Goal: Transaction & Acquisition: Purchase product/service

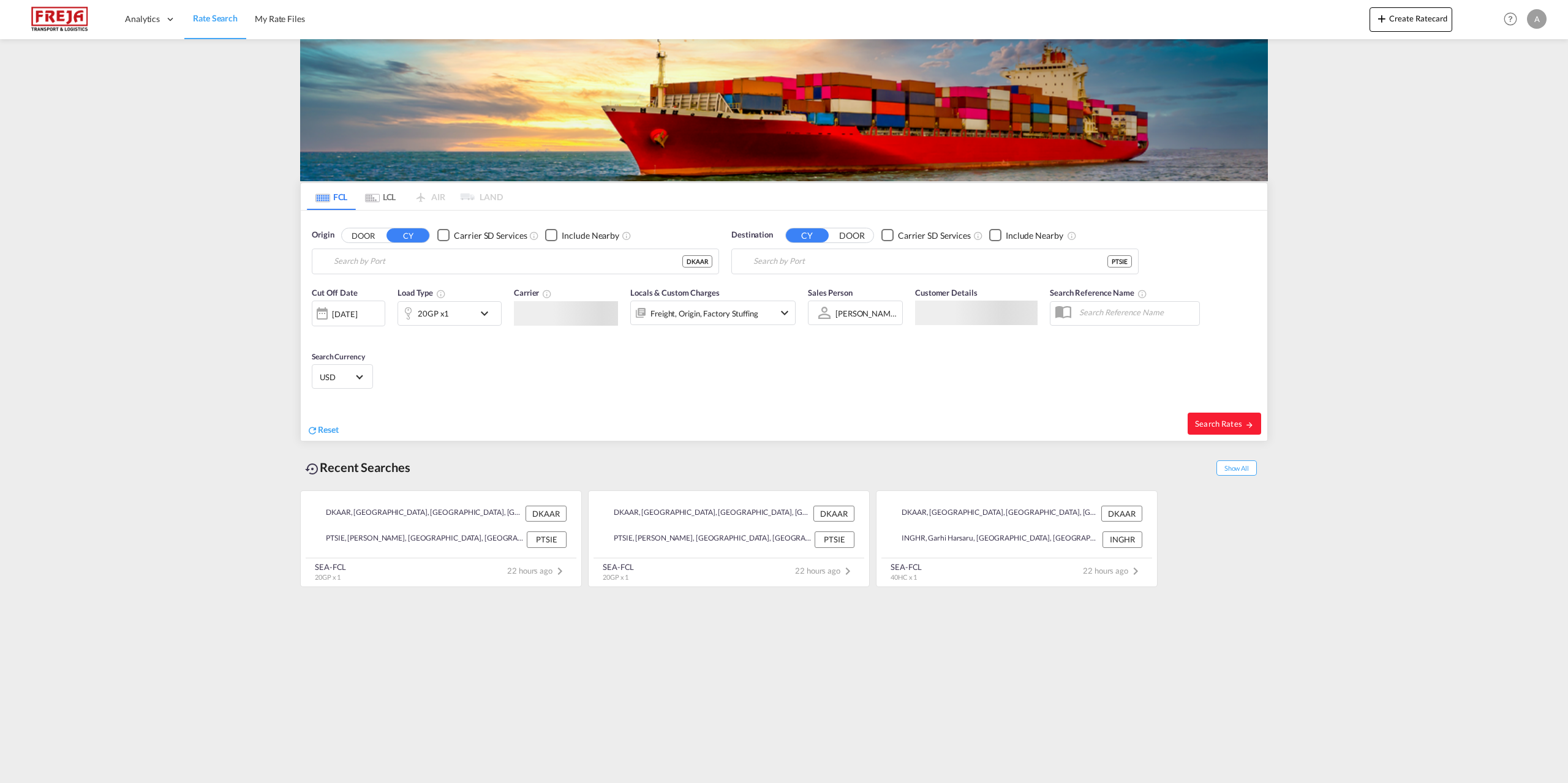
type input "[GEOGRAPHIC_DATA], [GEOGRAPHIC_DATA]"
type input "Sines, PTSIE"
click at [316, 428] on md-icon "icon-refresh" at bounding box center [312, 430] width 11 height 11
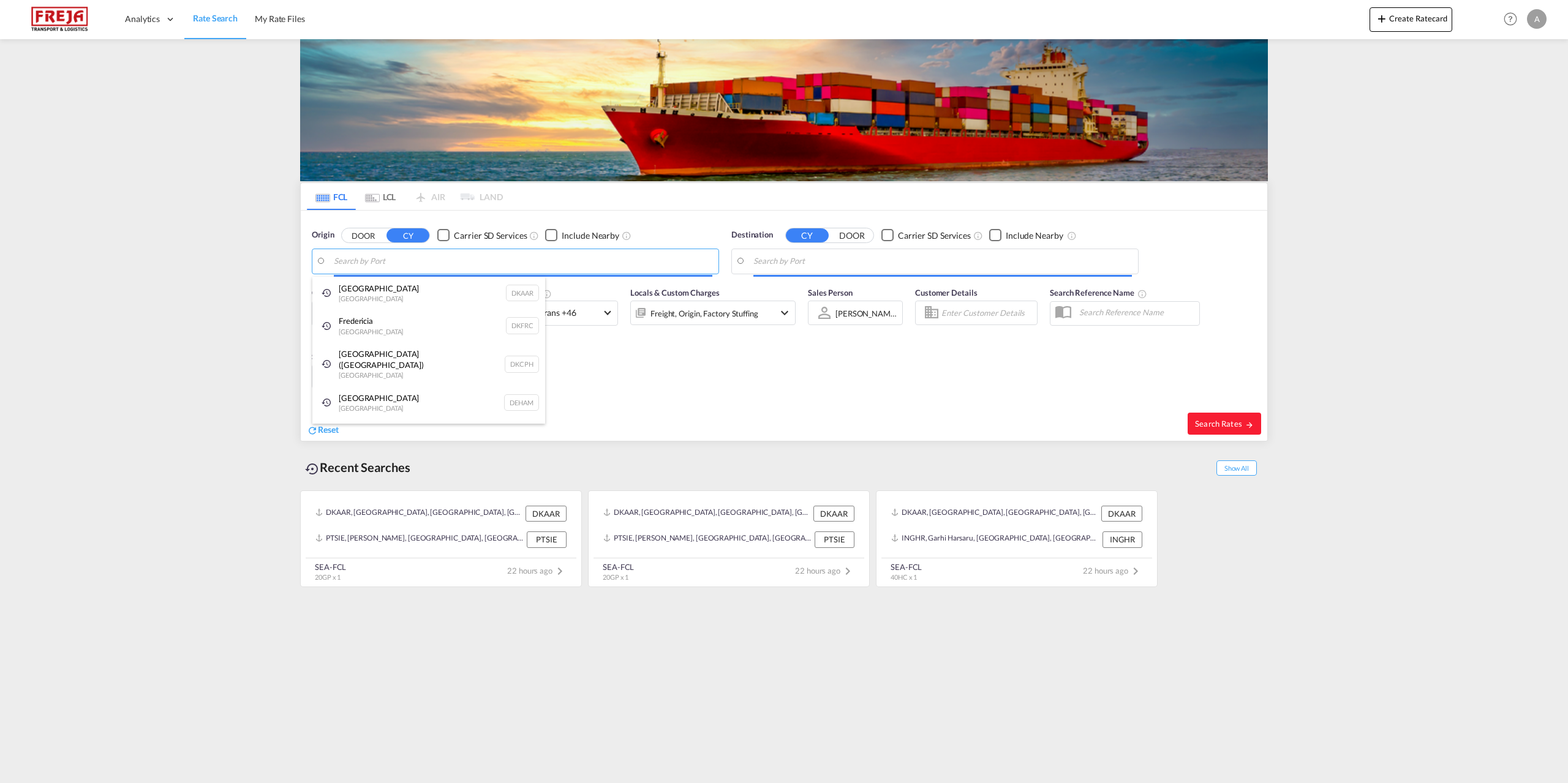
click at [409, 261] on body "Analytics Reports Dashboard Rate Search My Rate Files Analytics" at bounding box center [784, 391] width 1568 height 783
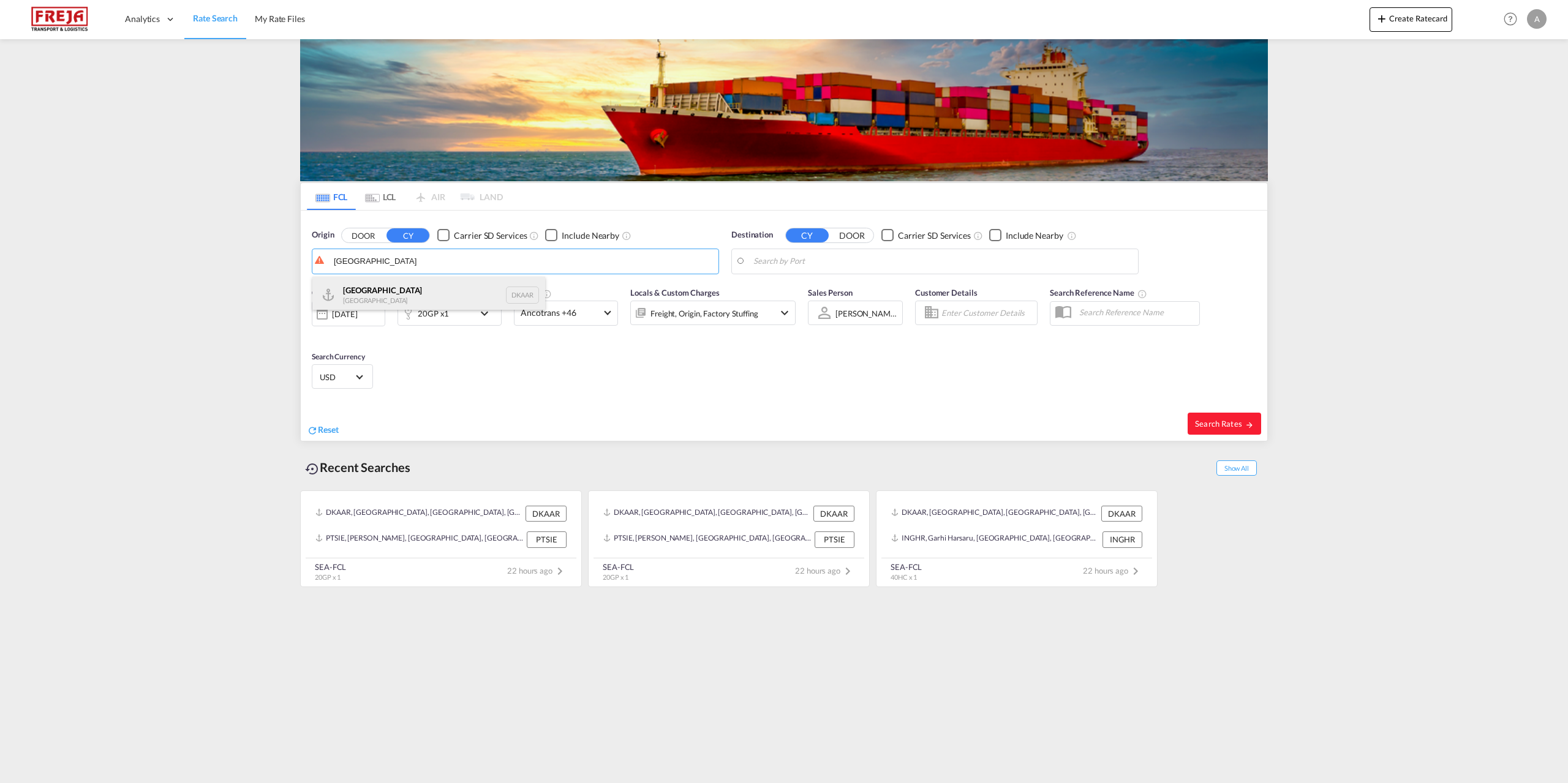
click at [391, 287] on div "Aarhus [GEOGRAPHIC_DATA] DKAAR" at bounding box center [428, 295] width 232 height 37
type input "[GEOGRAPHIC_DATA], [GEOGRAPHIC_DATA]"
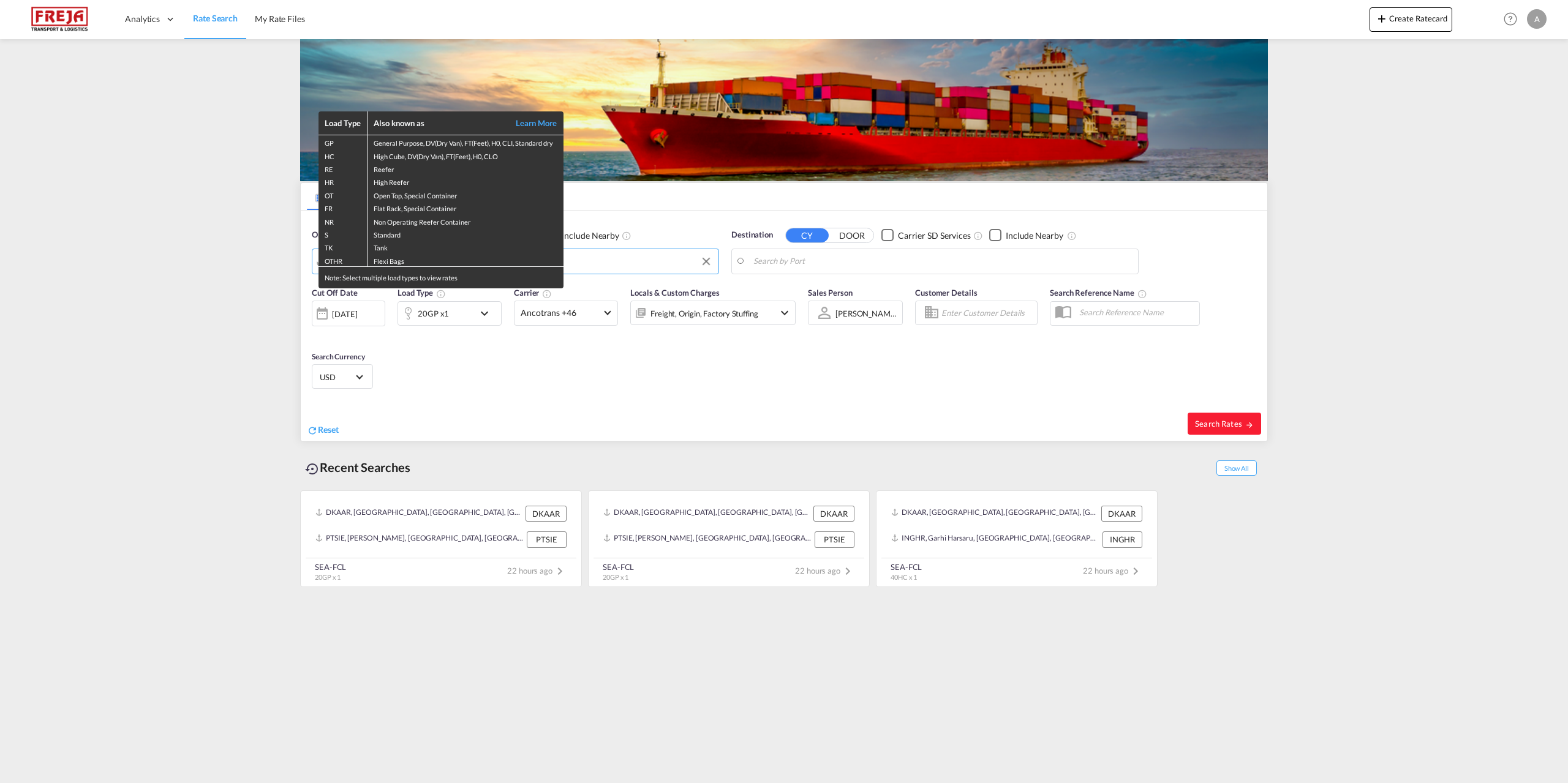
click at [830, 258] on div "Load Type Also known as Learn More GP General Purpose, DV(Dry Van), FT(Feet), H…" at bounding box center [784, 391] width 1568 height 783
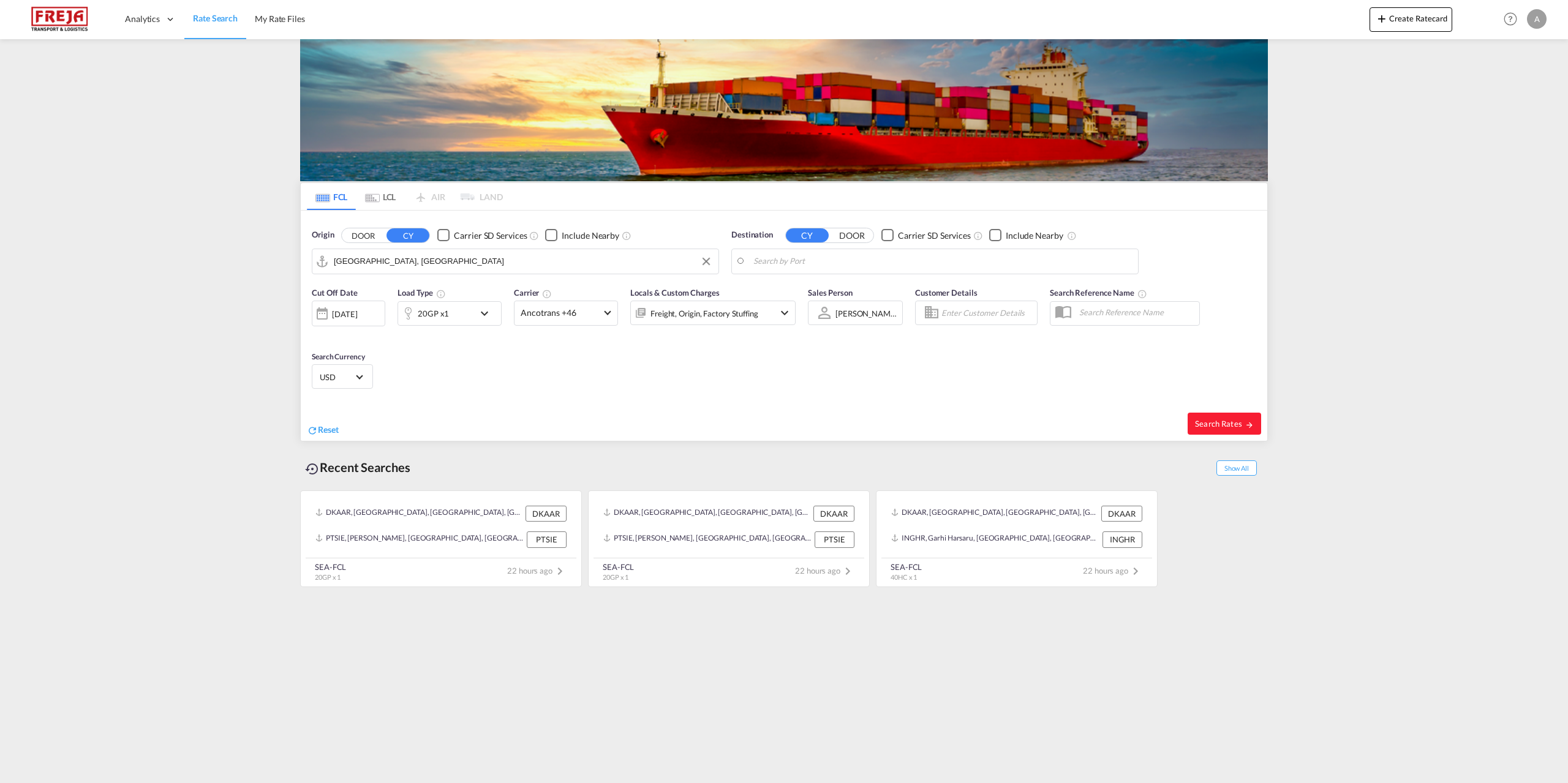
click at [828, 258] on body "Analytics Reports Dashboard Rate Search My Rate Files Analytics" at bounding box center [784, 391] width 1568 height 783
type input "R"
click at [813, 297] on div "Cartagena Colombia COCTG" at bounding box center [848, 295] width 232 height 37
type input "[GEOGRAPHIC_DATA], COCTG"
click at [483, 314] on md-icon "icon-chevron-down" at bounding box center [487, 313] width 21 height 14
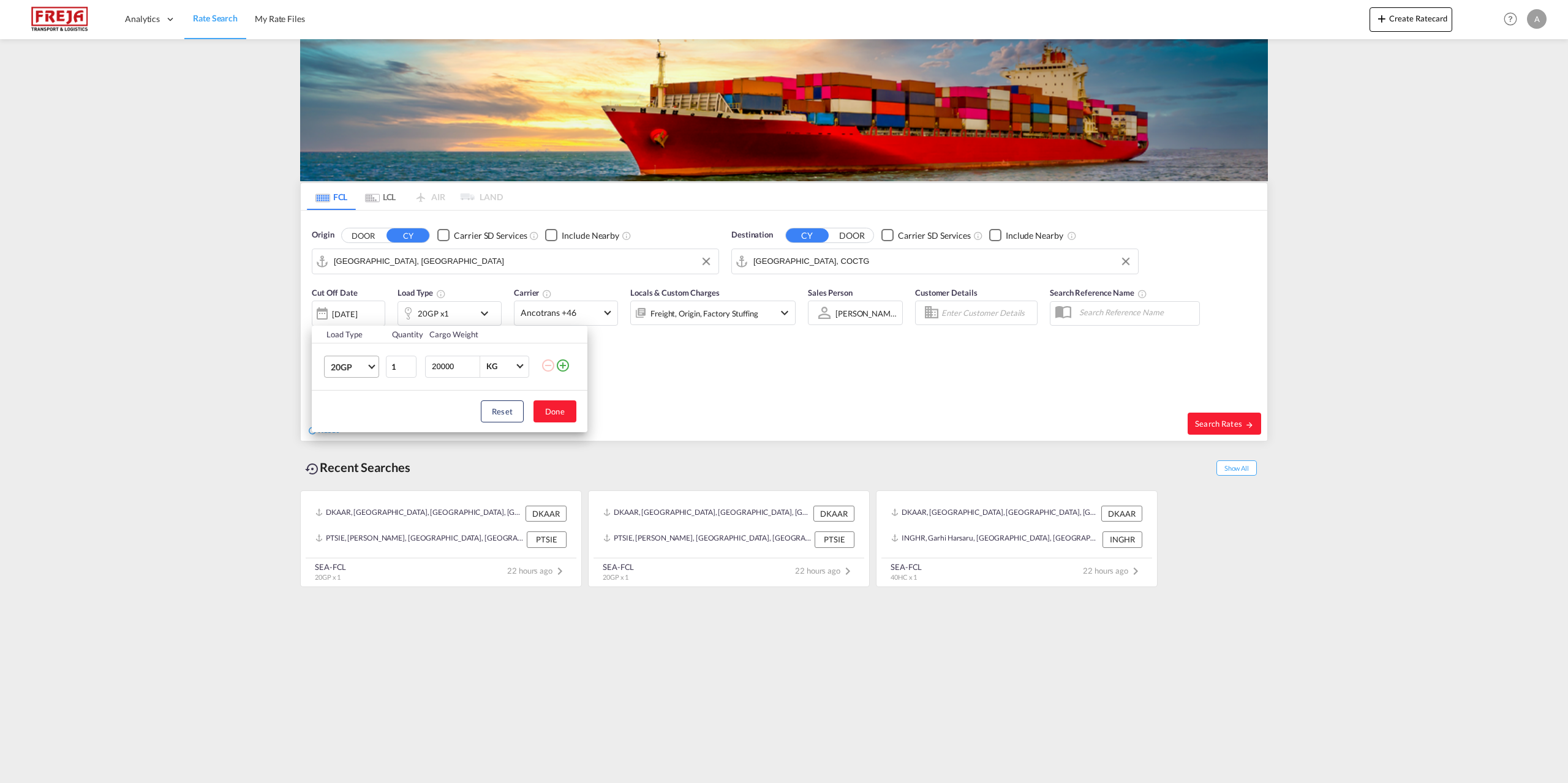
click at [374, 365] on span "Choose: \a20GP" at bounding box center [371, 365] width 7 height 7
click at [363, 426] on md-option "40HC" at bounding box center [362, 425] width 83 height 30
click at [563, 414] on button "Done" at bounding box center [555, 411] width 43 height 22
click at [488, 315] on md-icon "icon-chevron-down" at bounding box center [487, 313] width 21 height 14
drag, startPoint x: 458, startPoint y: 361, endPoint x: 275, endPoint y: 347, distance: 183.5
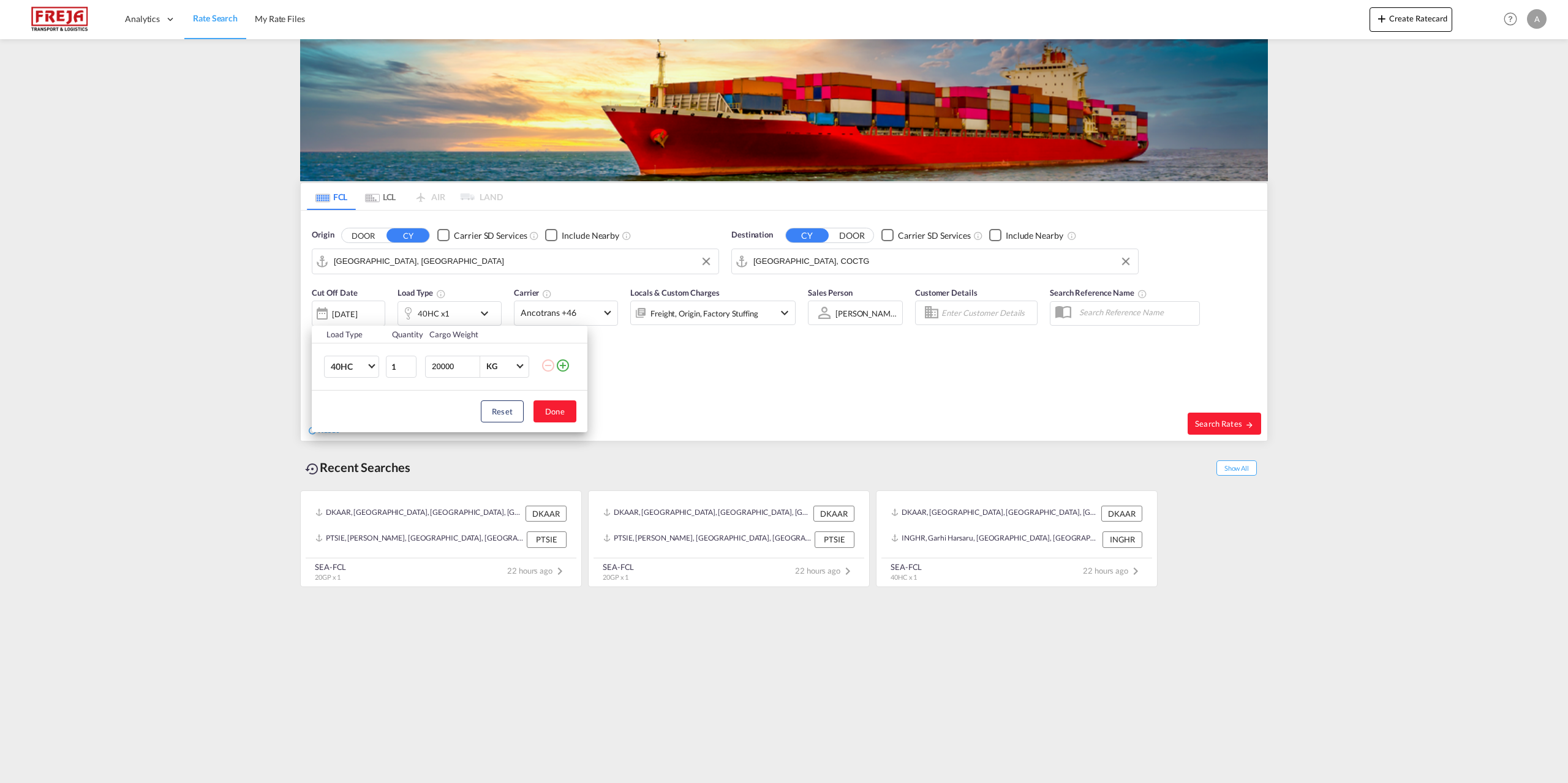
click at [277, 347] on div "Load Type Quantity Cargo Weight 40HC 20GP 40GP 40HC 45HC 20RE 40RE 40HR 20OT 40…" at bounding box center [784, 391] width 1568 height 783
type input "25000"
click at [564, 412] on button "Done" at bounding box center [555, 411] width 43 height 22
click at [605, 312] on span at bounding box center [607, 311] width 7 height 7
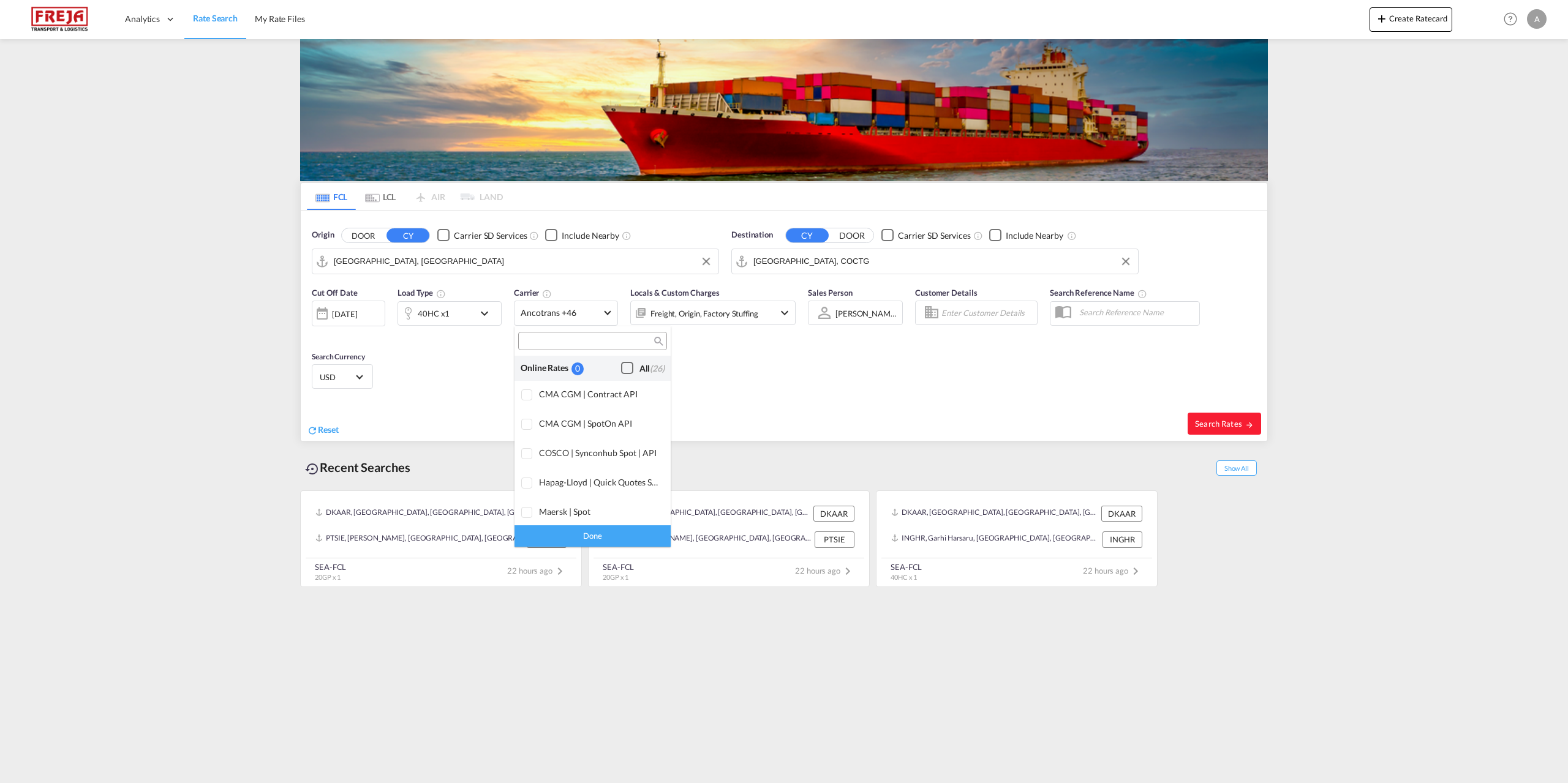
click at [621, 363] on div "Checkbox No Ink" at bounding box center [627, 368] width 12 height 12
click at [621, 531] on div "Done" at bounding box center [593, 536] width 156 height 21
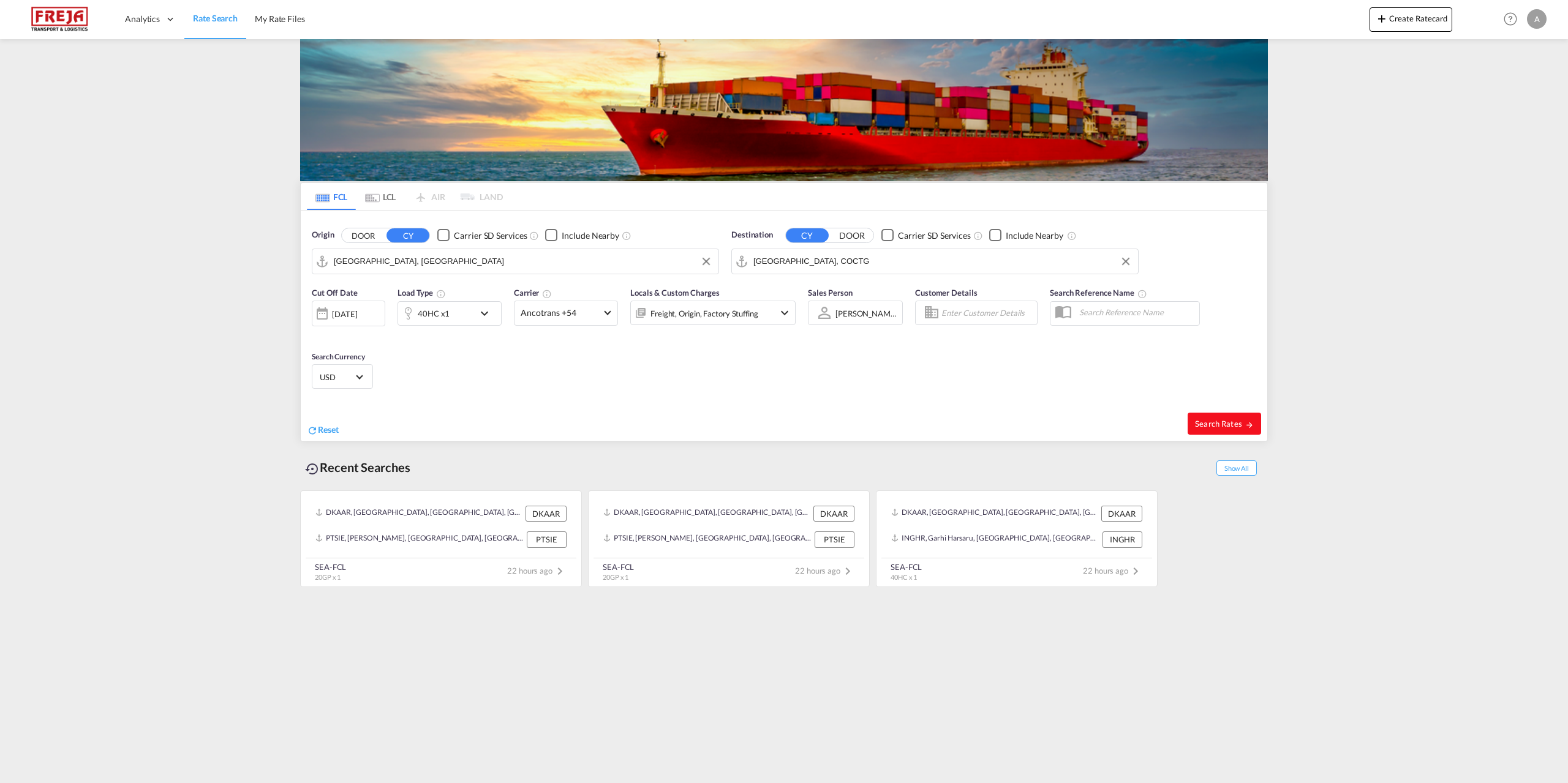
click at [1242, 422] on span "Search Rates" at bounding box center [1224, 424] width 59 height 10
type input "DKAAR to COCTG / [DATE]"
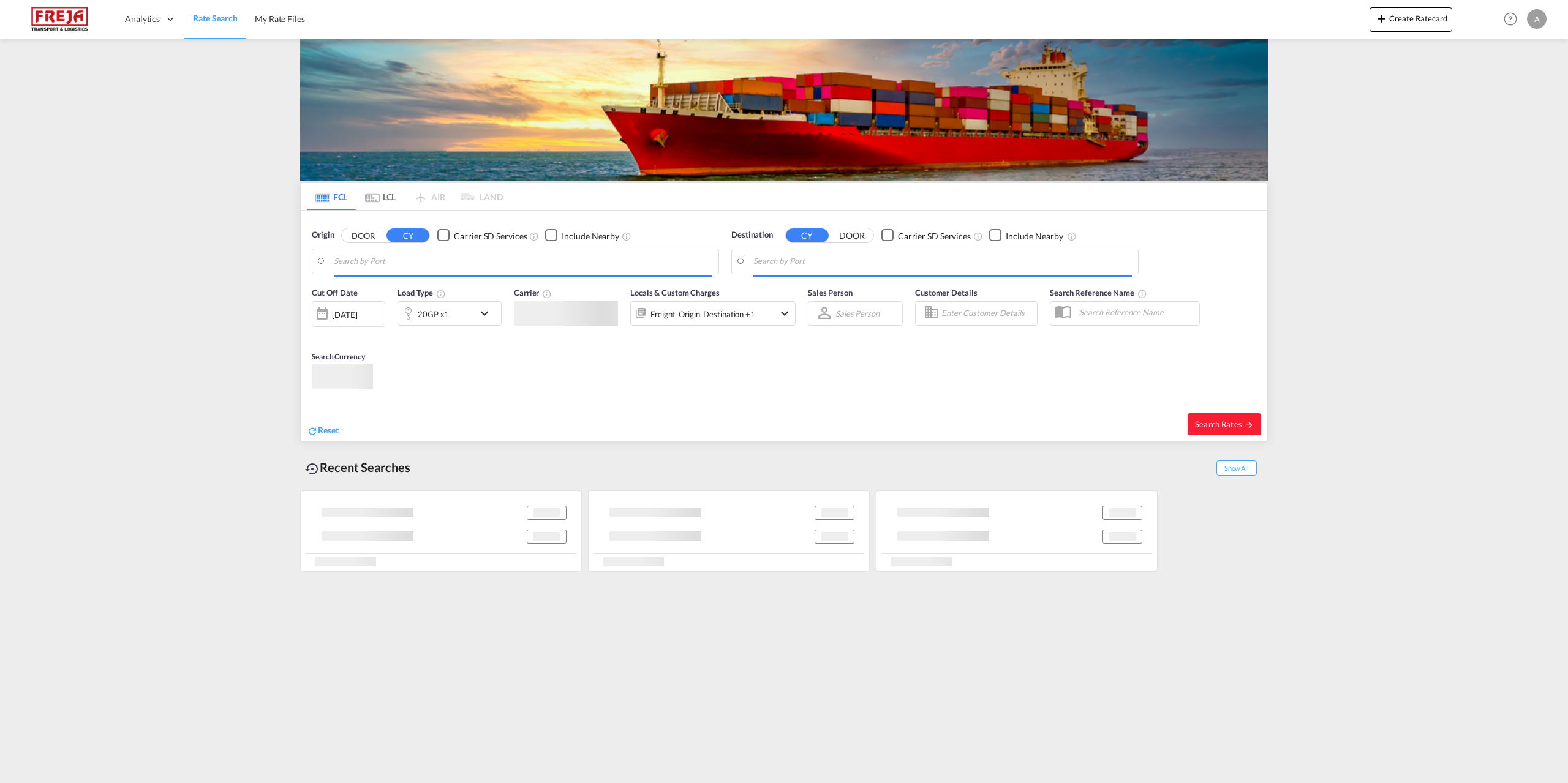
type input "[GEOGRAPHIC_DATA], [GEOGRAPHIC_DATA]"
type input "[GEOGRAPHIC_DATA], COCTG"
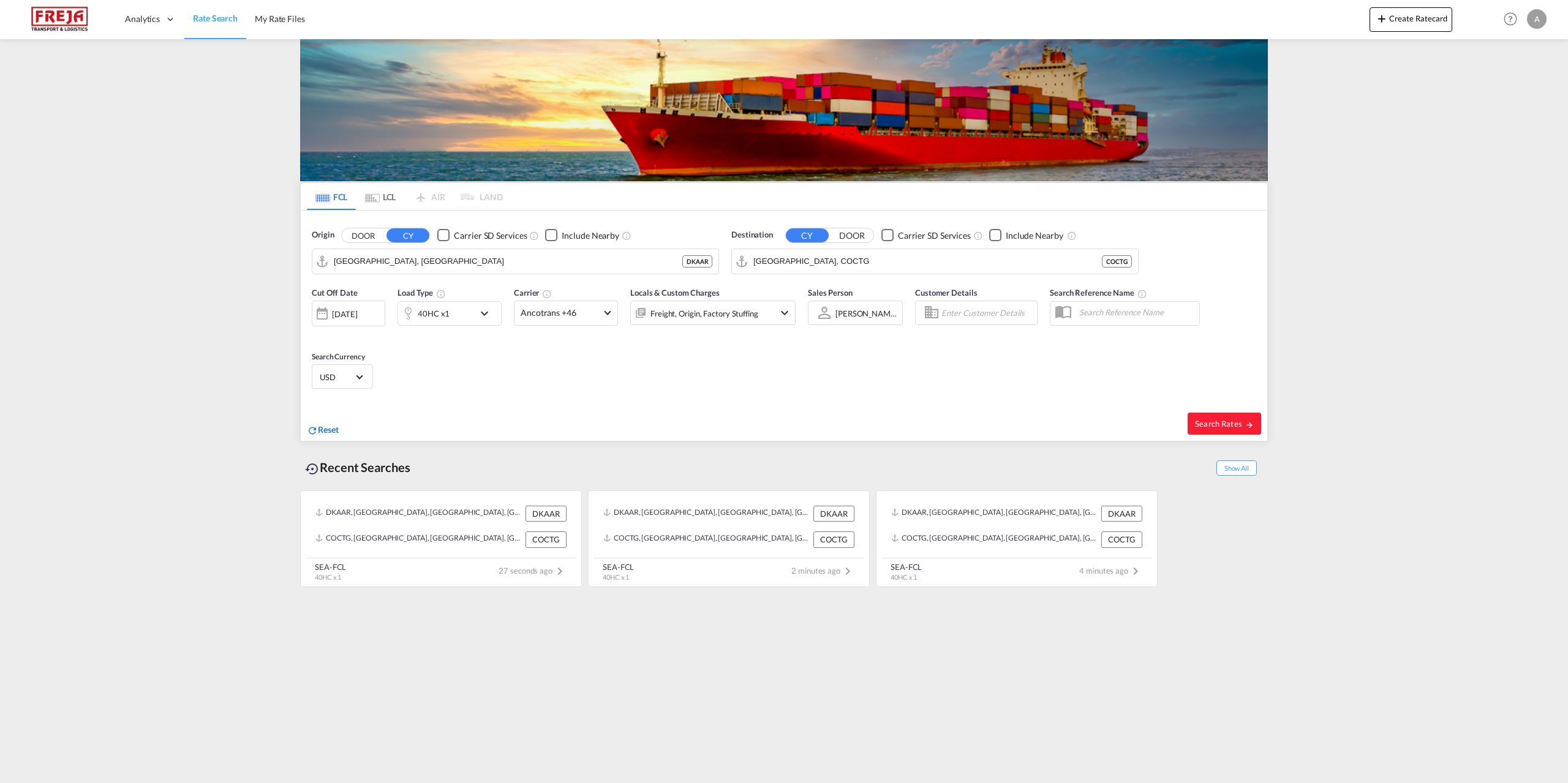
click at [336, 433] on span "Reset" at bounding box center [328, 430] width 21 height 11
click at [459, 251] on md-autocomplete "Aarhus, DKAAR" at bounding box center [523, 261] width 379 height 21
click at [362, 265] on body "Analytics Reports Dashboard Rate Search My Rate Files Analytics" at bounding box center [784, 391] width 1568 height 783
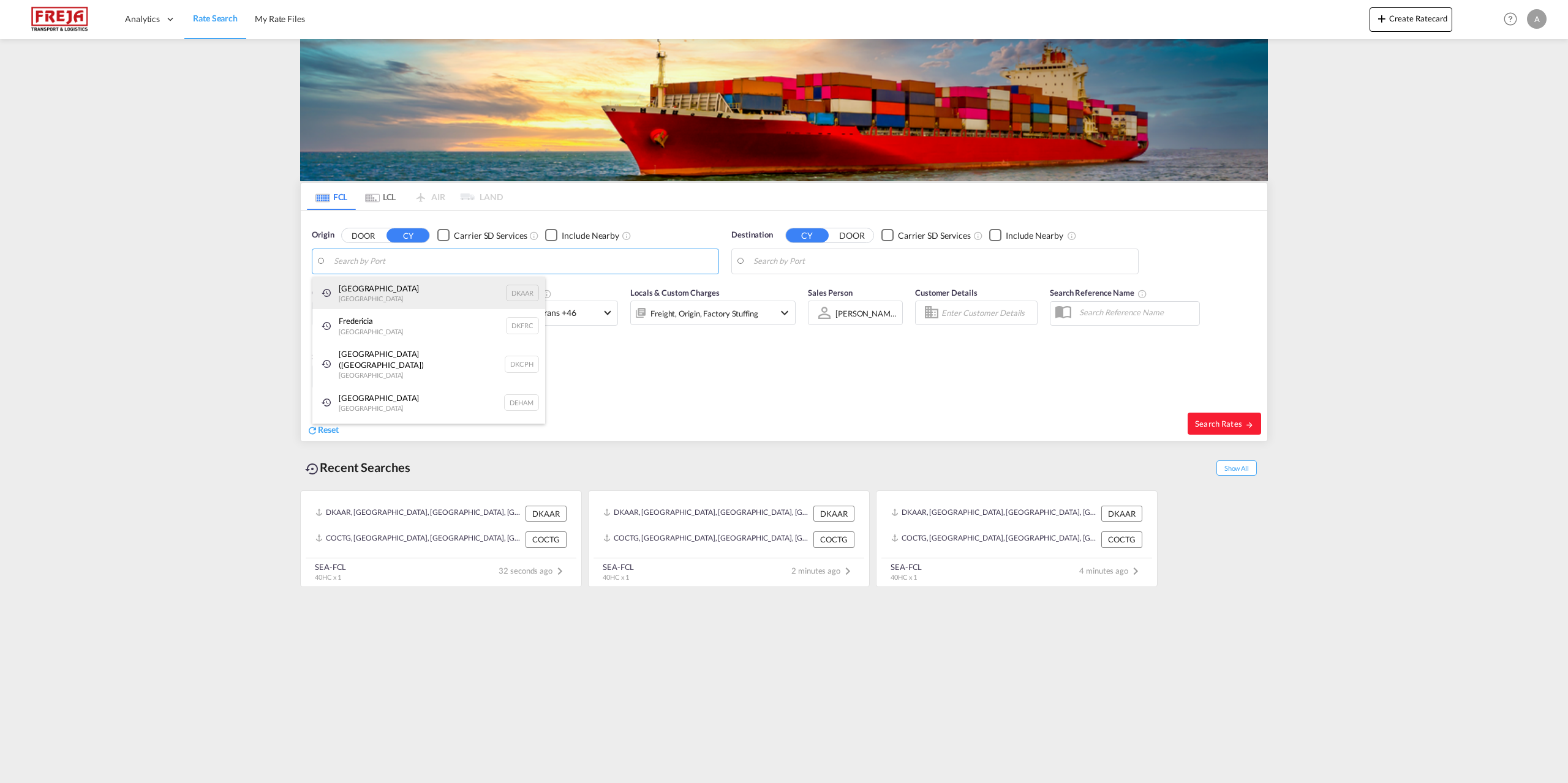
click at [354, 297] on div "Aarhus [GEOGRAPHIC_DATA] DKAAR" at bounding box center [428, 293] width 232 height 33
type input "[GEOGRAPHIC_DATA], [GEOGRAPHIC_DATA]"
click at [827, 267] on body "Analytics Reports Dashboard Rate Search My Rate Files Analytics" at bounding box center [784, 391] width 1568 height 783
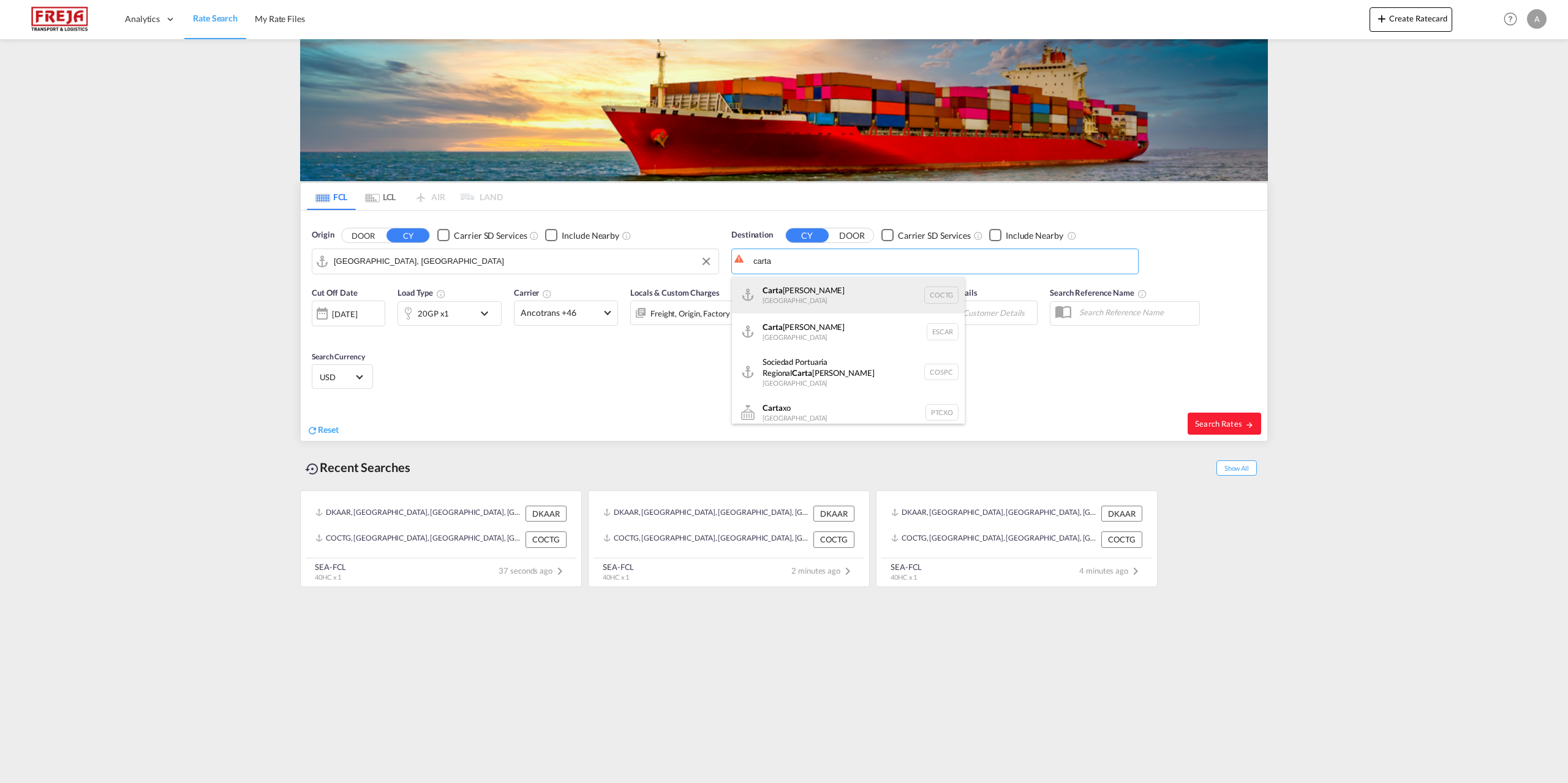
click at [785, 299] on div "[PERSON_NAME] [GEOGRAPHIC_DATA] COCTG" at bounding box center [848, 295] width 232 height 37
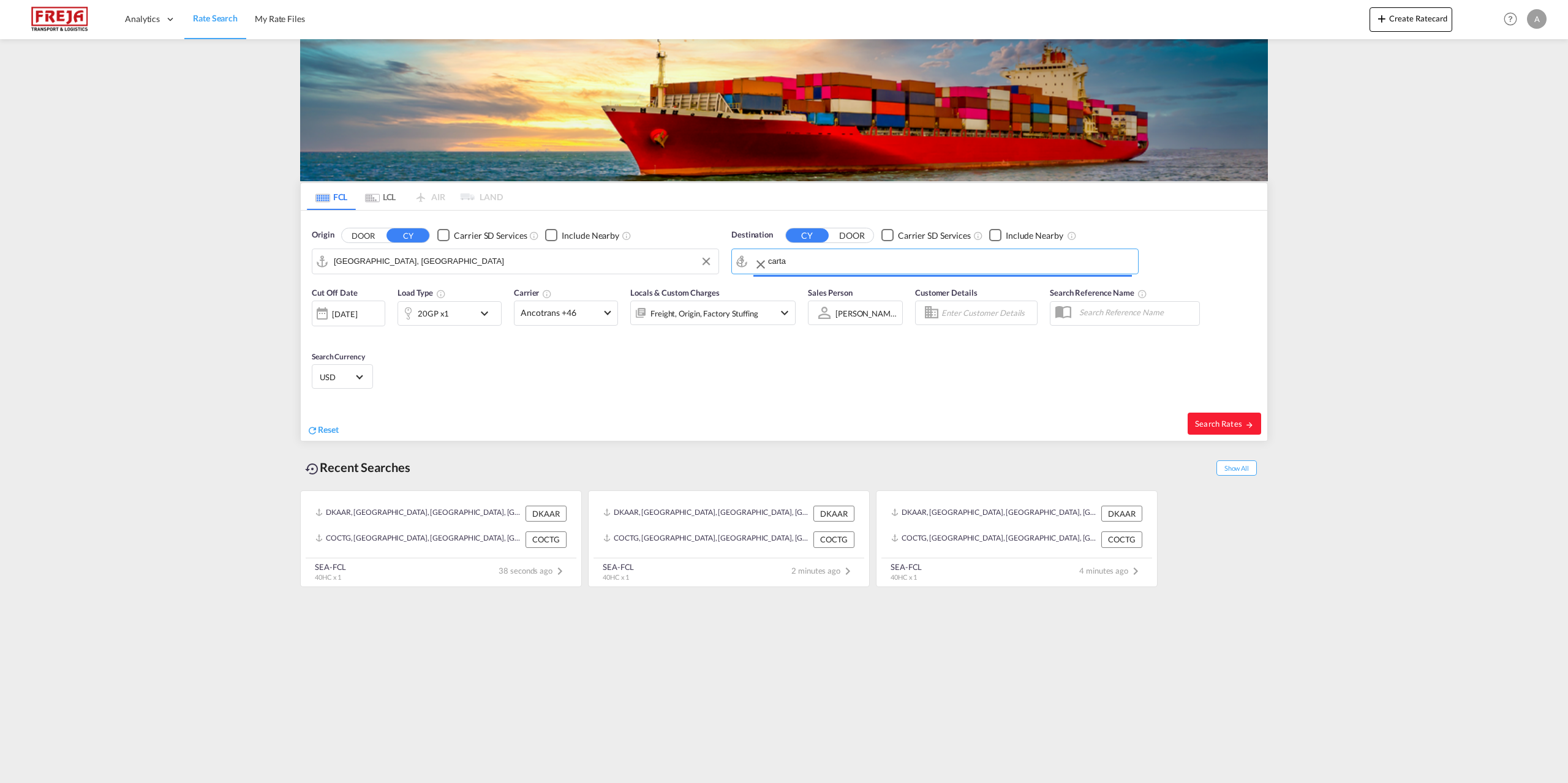
type input "[GEOGRAPHIC_DATA], COCTG"
click at [484, 313] on md-icon "icon-chevron-down" at bounding box center [487, 313] width 21 height 14
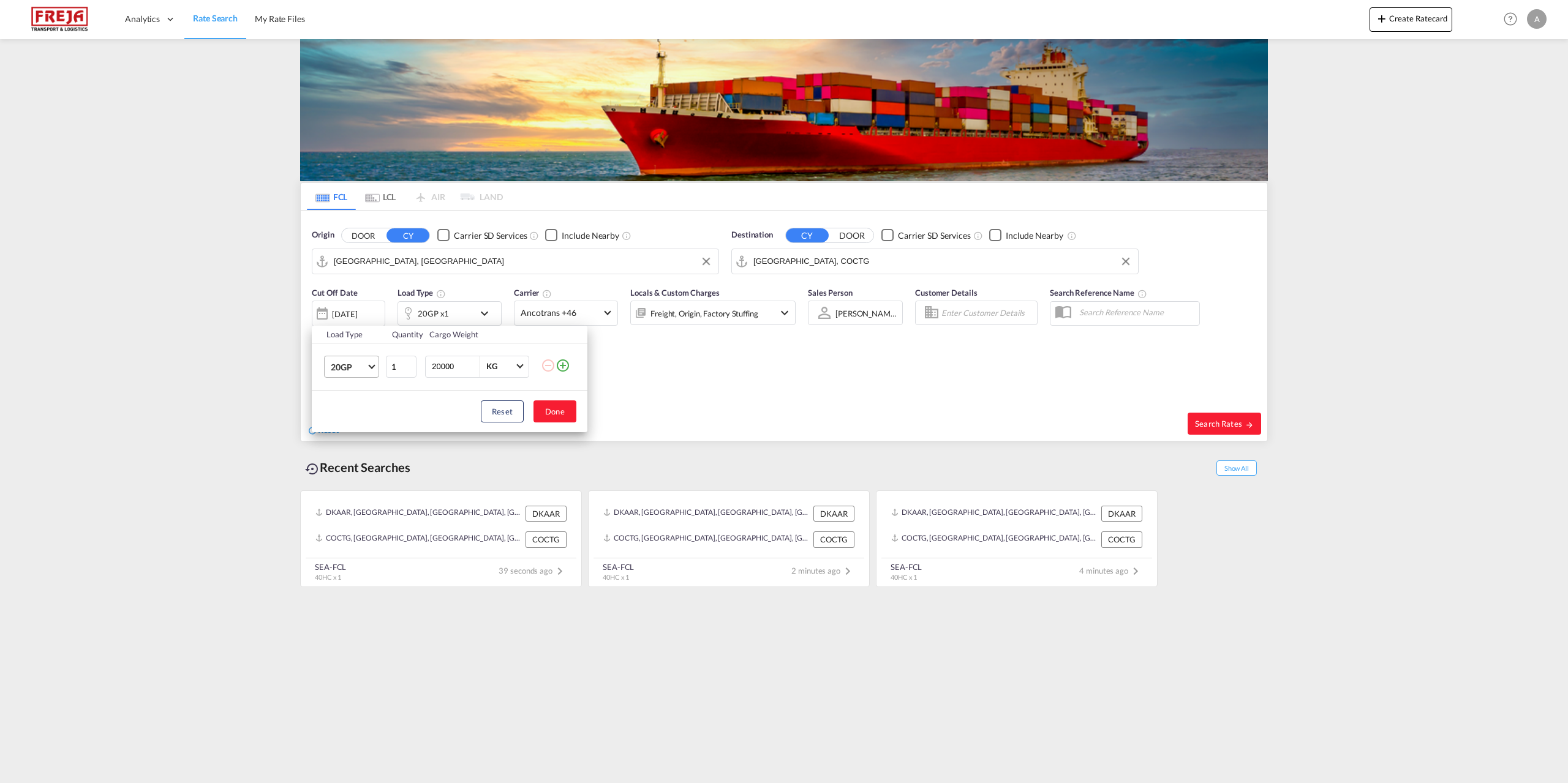
click at [369, 362] on md-select-value "20GP" at bounding box center [354, 367] width 49 height 21
click at [350, 426] on div "40HC" at bounding box center [342, 425] width 23 height 12
drag, startPoint x: 413, startPoint y: 359, endPoint x: 255, endPoint y: 346, distance: 158.5
click at [255, 346] on div "Load Type Quantity Cargo Weight 40HC 1 20000 KG KG Load type addition is restri…" at bounding box center [784, 391] width 1568 height 783
type input "25000"
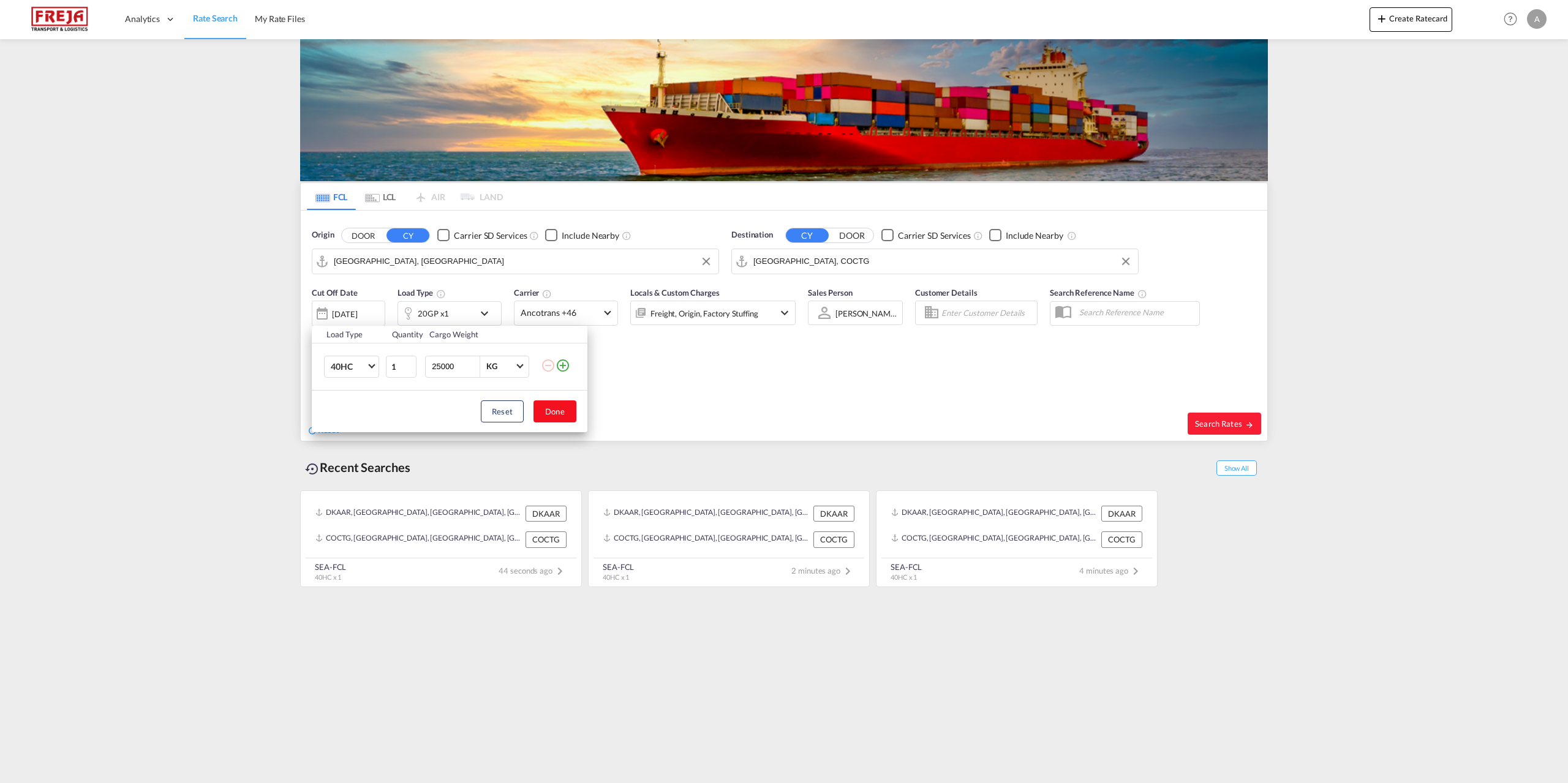
click at [563, 414] on button "Done" at bounding box center [555, 411] width 43 height 22
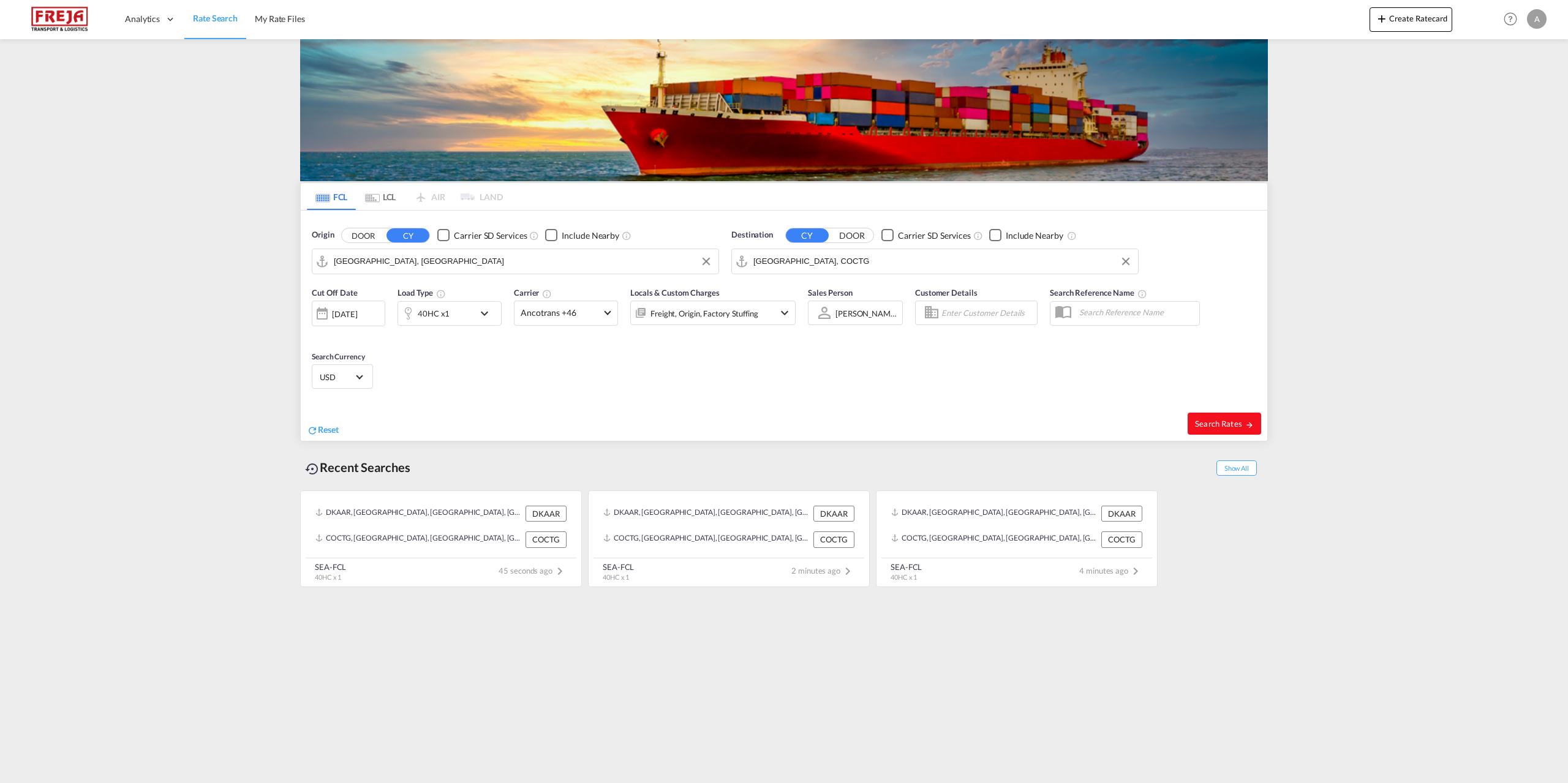
click at [1232, 423] on span "Search Rates" at bounding box center [1224, 424] width 59 height 10
type input "DKAAR to COCTG / [DATE]"
